Goal: Check status: Check status

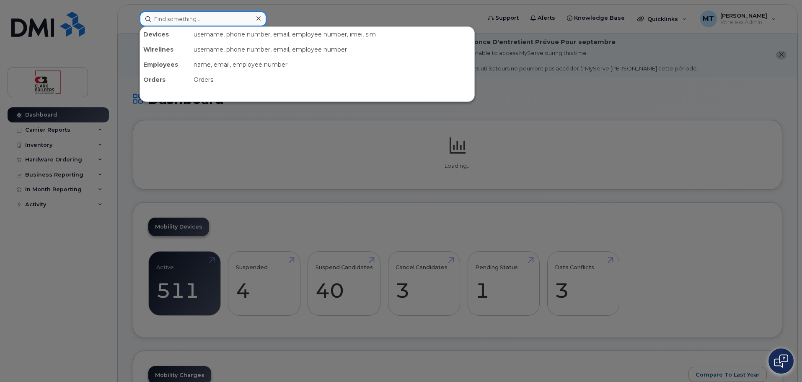
click at [214, 19] on input at bounding box center [203, 18] width 127 height 15
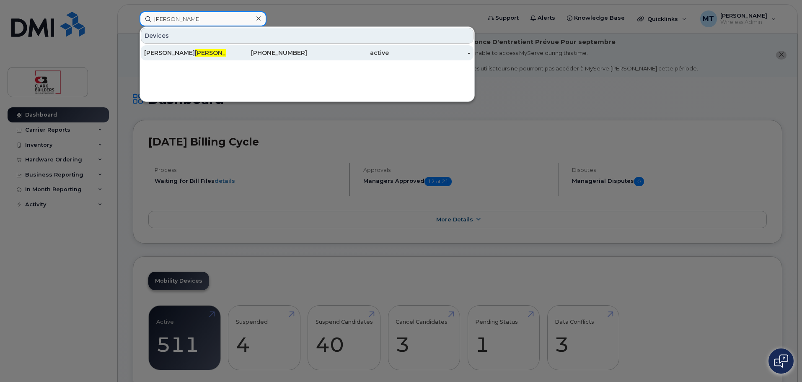
type input "[PERSON_NAME]"
click at [216, 51] on div "[PERSON_NAME]" at bounding box center [185, 53] width 82 height 8
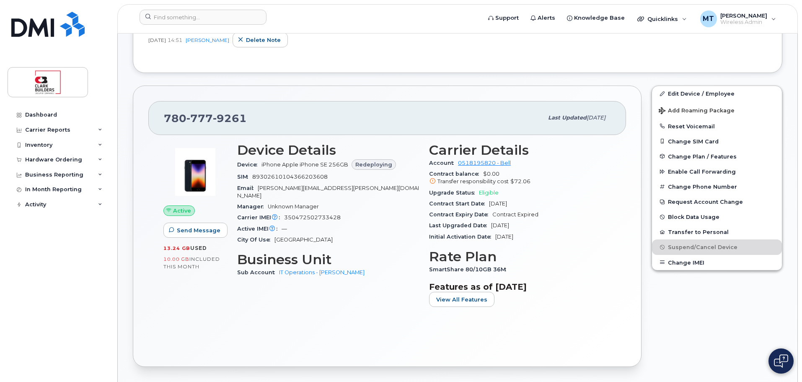
scroll to position [84, 0]
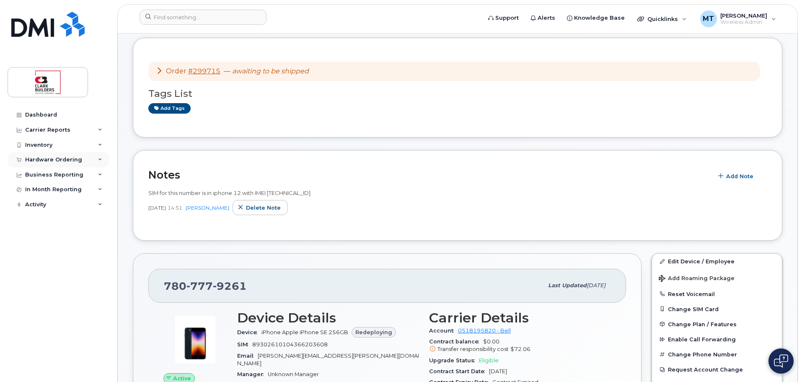
click at [66, 161] on div "Hardware Ordering" at bounding box center [53, 159] width 57 height 7
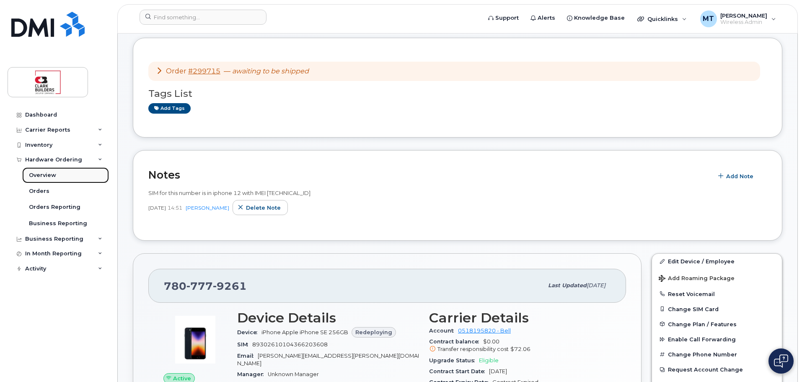
click at [53, 176] on div "Overview" at bounding box center [42, 175] width 27 height 8
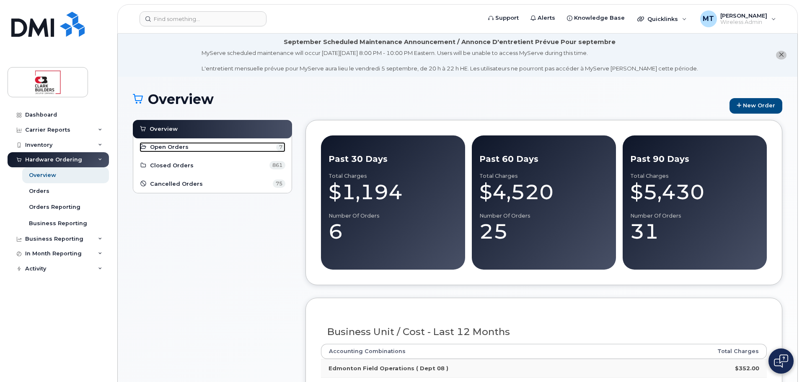
click at [196, 143] on link "Open Orders 7" at bounding box center [213, 147] width 146 height 10
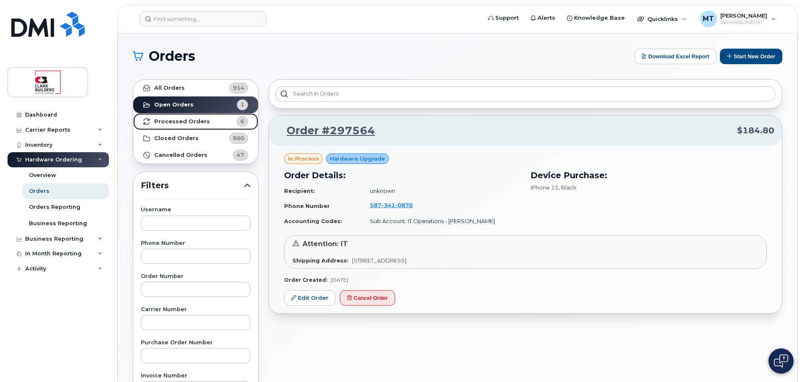
click at [187, 122] on strong "Processed Orders" at bounding box center [182, 121] width 56 height 7
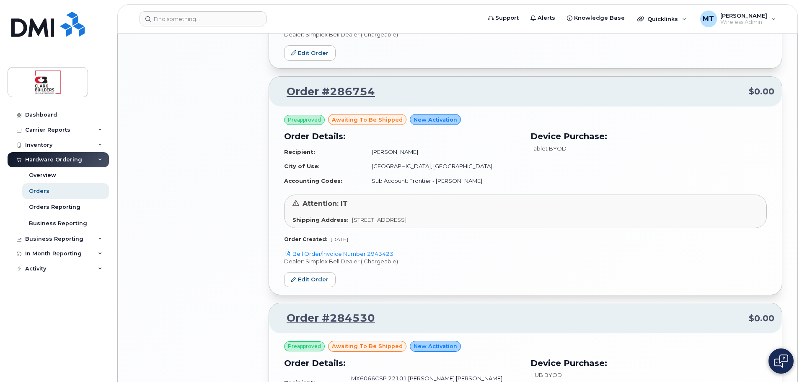
scroll to position [1132, 0]
